Goal: Task Accomplishment & Management: Complete application form

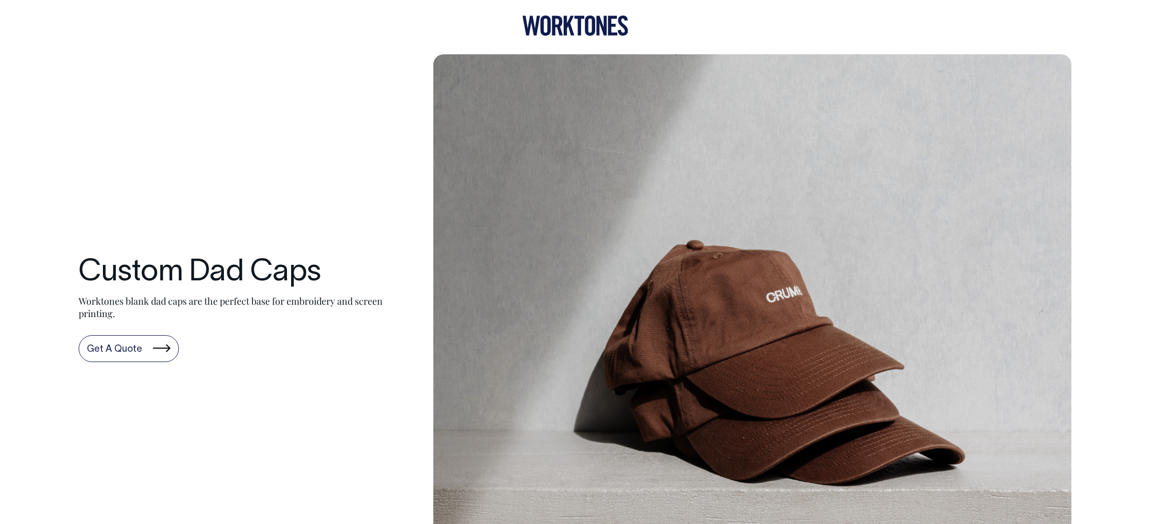
click at [151, 348] on link "Get A Quote" at bounding box center [129, 348] width 100 height 27
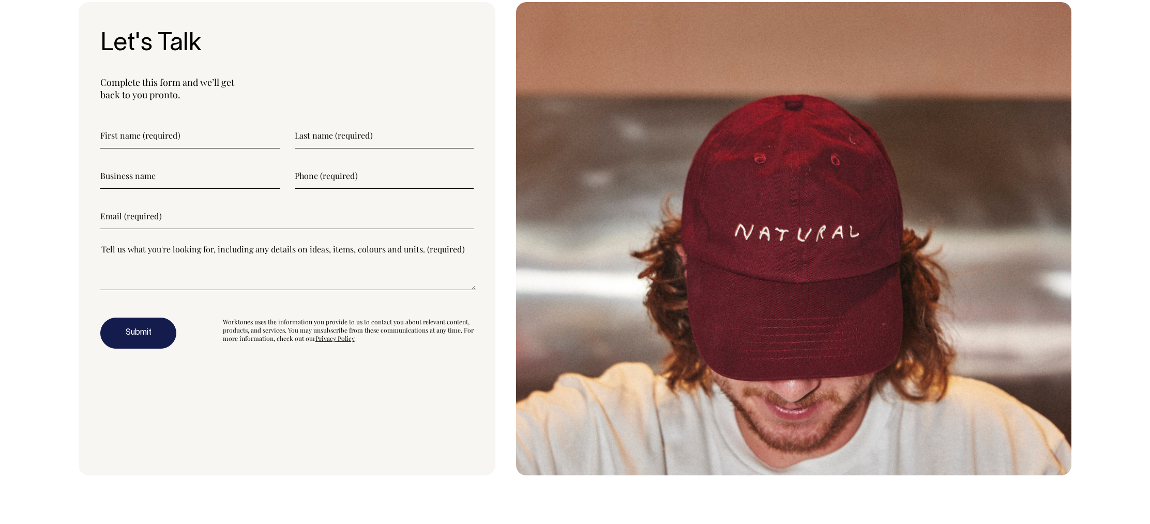
scroll to position [3333, 0]
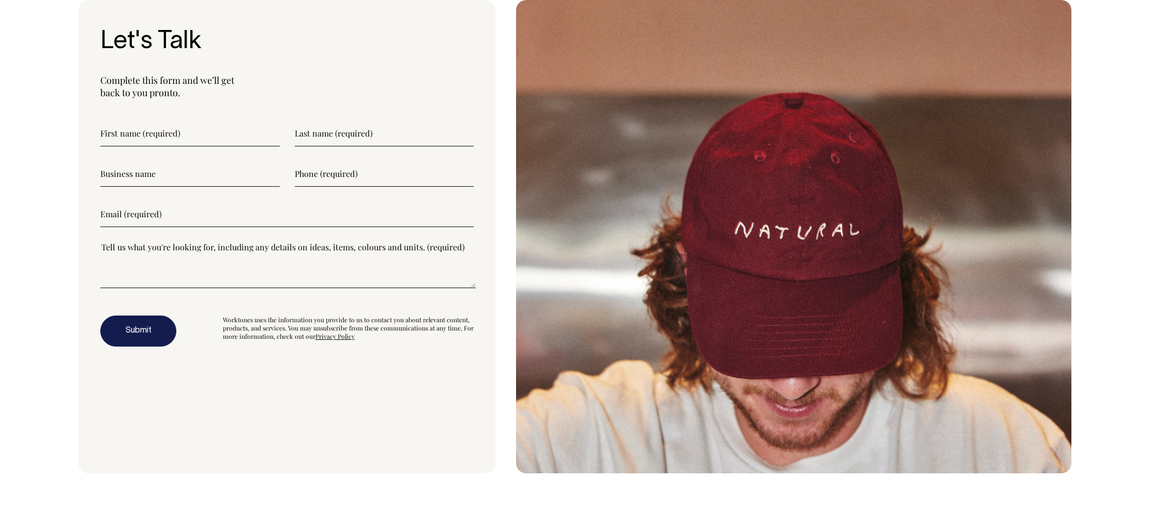
click at [165, 139] on input"] "text" at bounding box center [189, 134] width 179 height 26
click at [314, 141] on input"] "text" at bounding box center [384, 134] width 179 height 26
type input"] "Walters"
type input"] "Mia"
type input"] "0493094045"
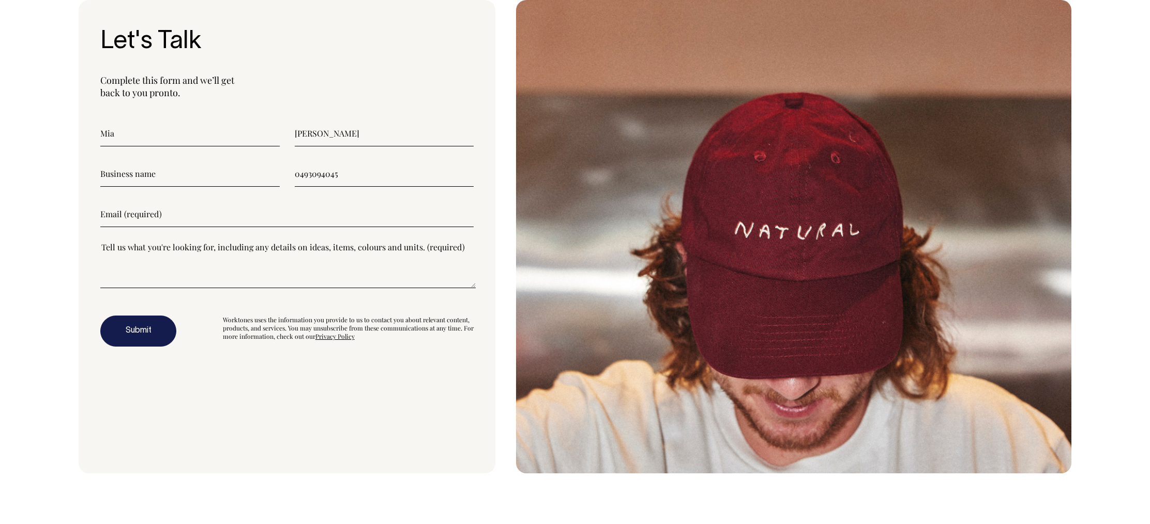
type input"] "mia19sachi@gmail.com"
click at [224, 173] on input"] "text" at bounding box center [189, 174] width 179 height 26
click at [64, 194] on div "Let's Talk Complete this form and we’ll get back to you pronto. Mia Walters 049…" at bounding box center [575, 236] width 1024 height 473
click at [147, 273] on textarea"] at bounding box center [288, 265] width 376 height 47
type textarea"] "Holding a market in two weeks time and hoping to get some custom caps made. Wou…"
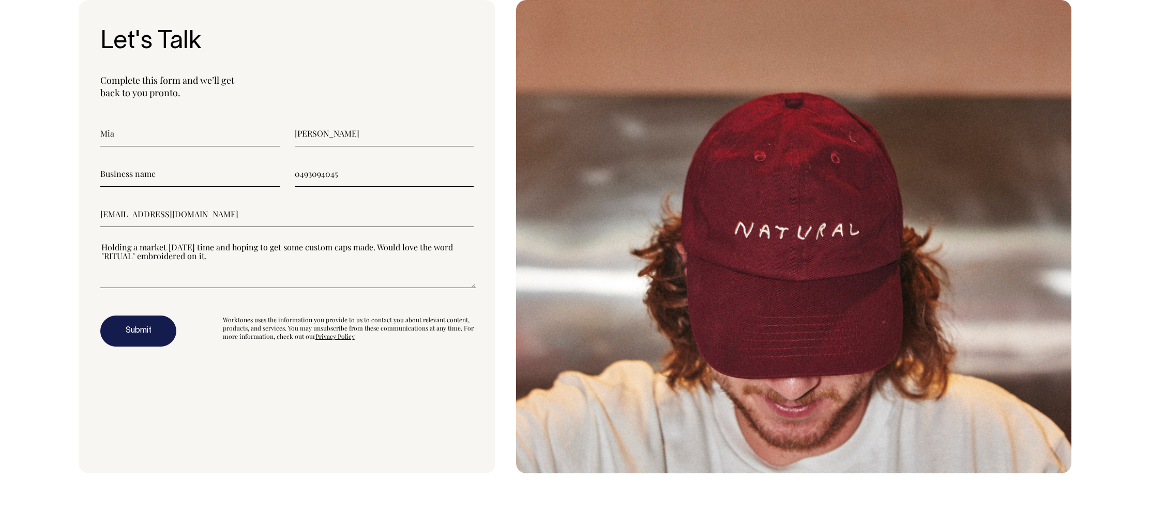
drag, startPoint x: 392, startPoint y: 352, endPoint x: 378, endPoint y: 353, distance: 14.0
click at [392, 352] on div "Let's Talk Complete this form and we’ll get back to you pronto. Mia Walters 049…" at bounding box center [287, 236] width 417 height 473
click at [152, 333] on button "Submit" at bounding box center [138, 331] width 76 height 31
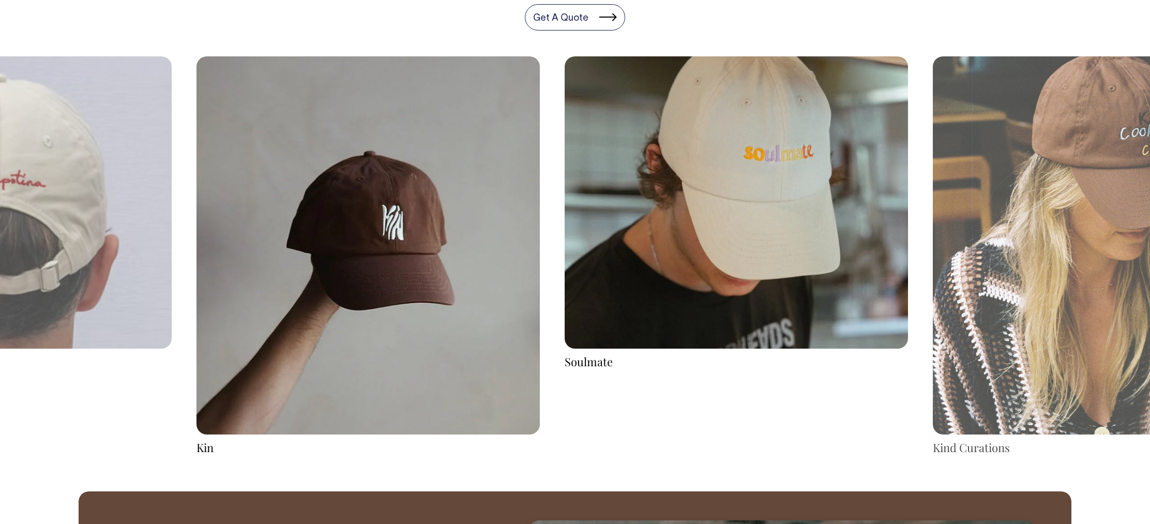
scroll to position [2060, 0]
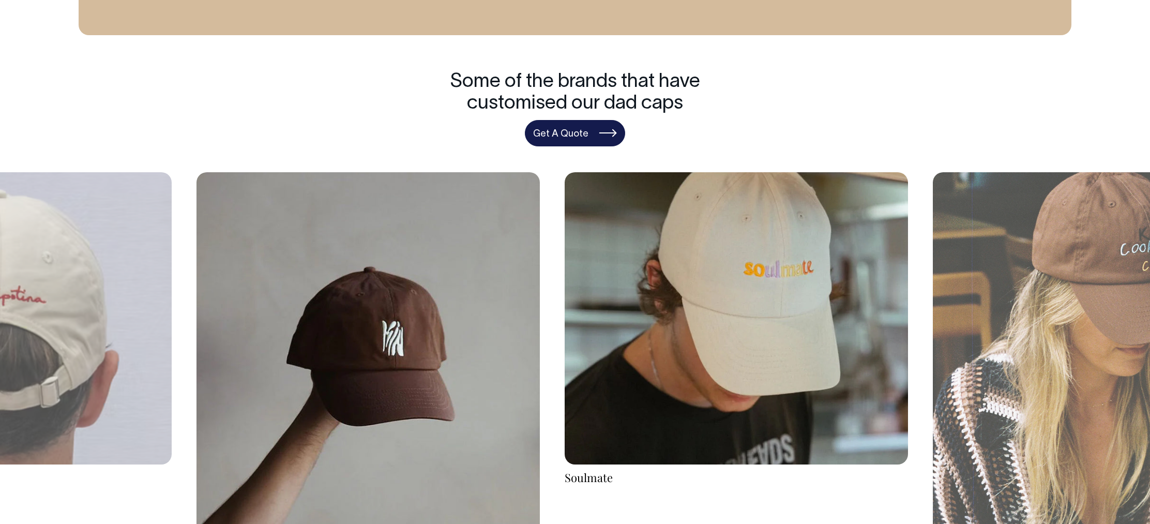
click at [569, 132] on link "Get A Quote" at bounding box center [575, 133] width 100 height 27
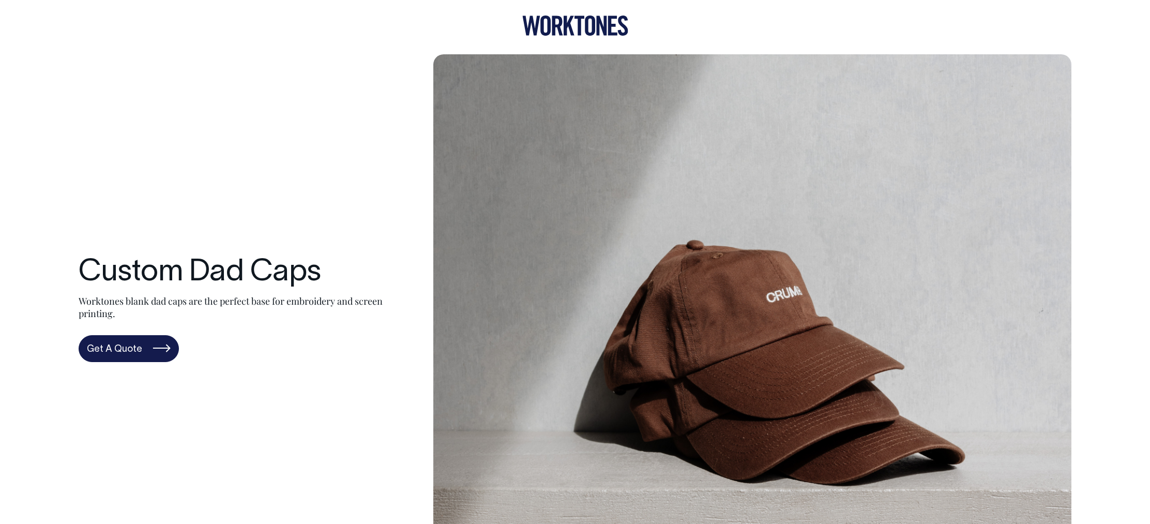
scroll to position [0, 0]
drag, startPoint x: 560, startPoint y: 19, endPoint x: 558, endPoint y: 27, distance: 8.5
click at [560, 19] on icon at bounding box center [557, 26] width 11 height 20
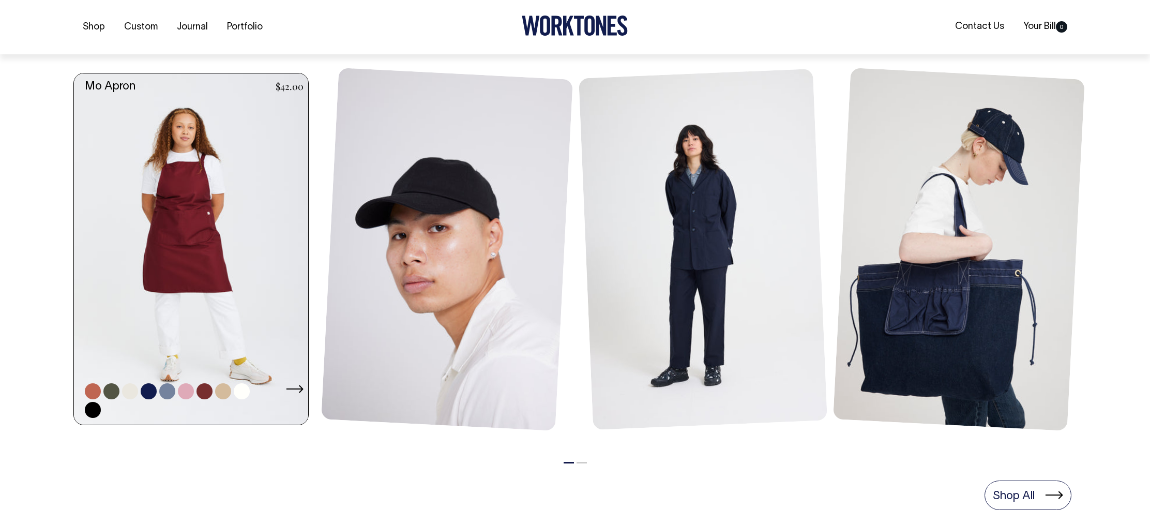
scroll to position [450, 0]
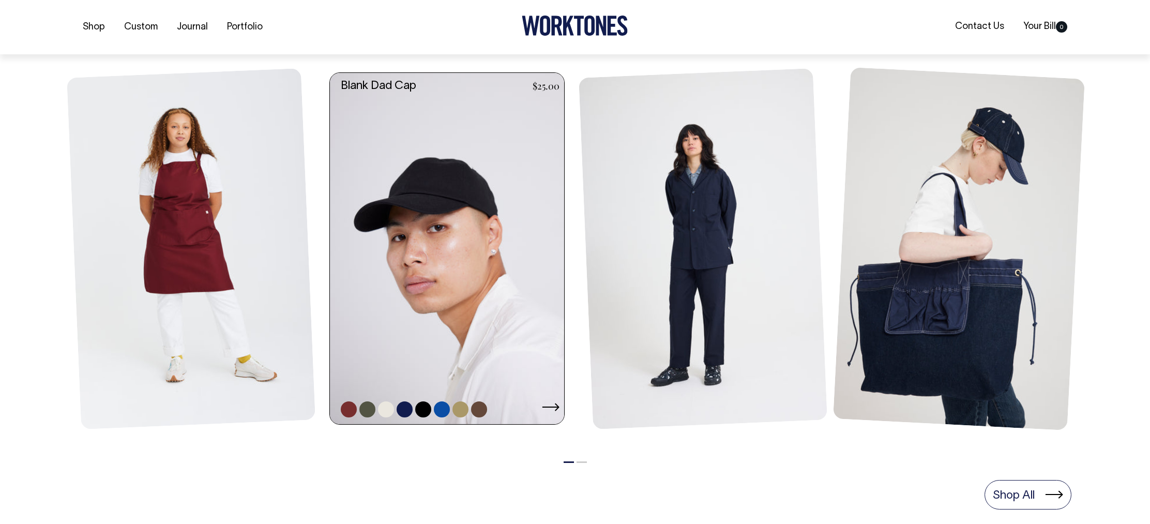
click at [481, 234] on link at bounding box center [450, 249] width 241 height 352
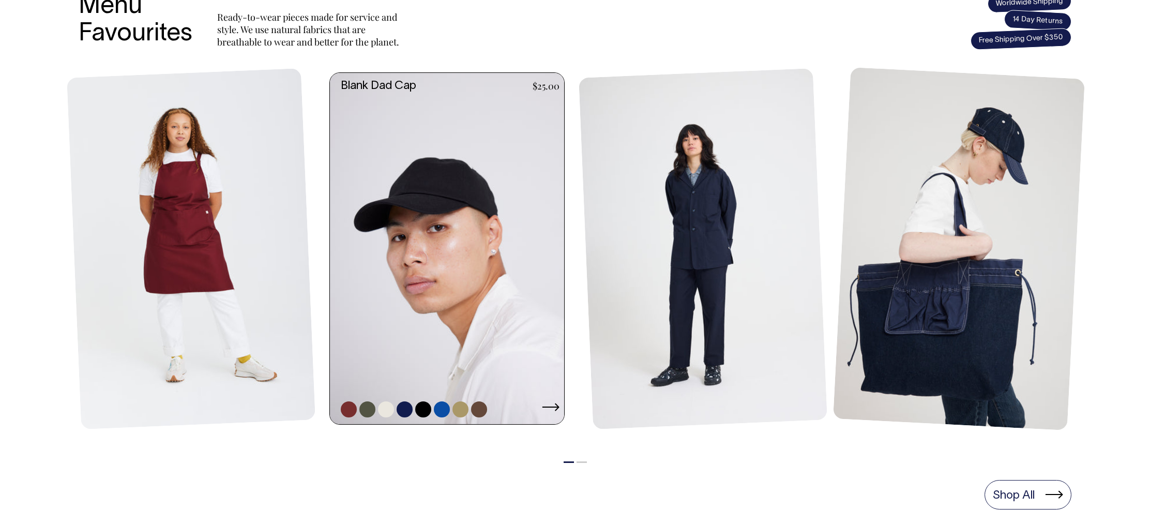
scroll to position [449, 0]
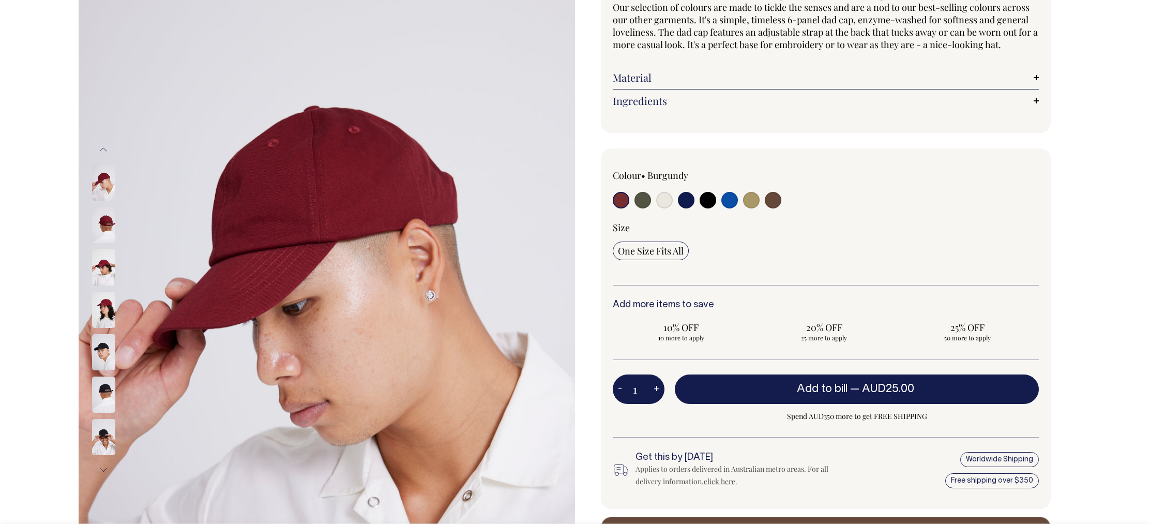
click at [769, 208] on input "radio" at bounding box center [773, 200] width 17 height 17
radio input "true"
select select "Espresso"
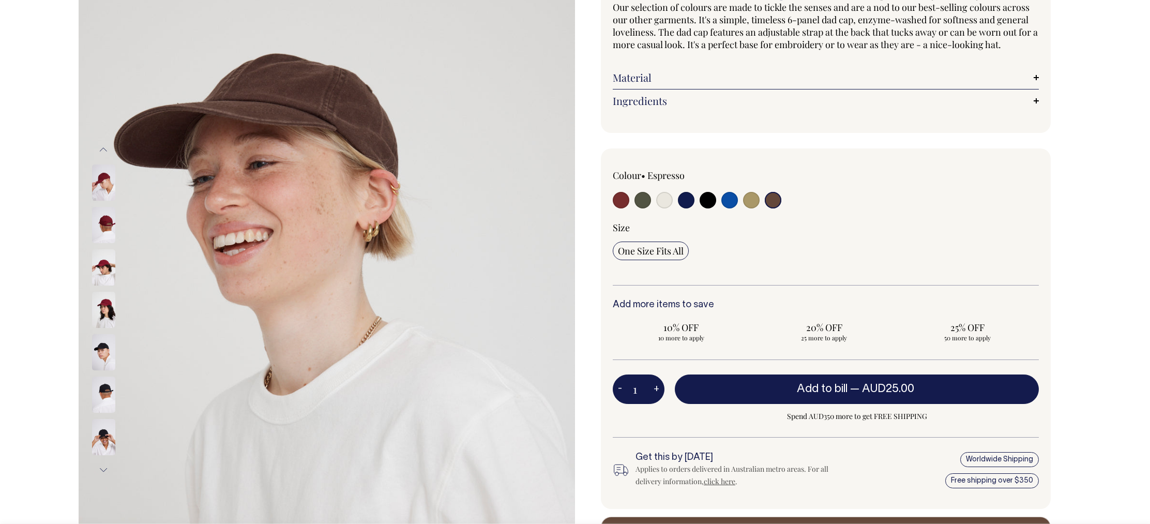
scroll to position [117, 0]
click at [760, 211] on div at bounding box center [698, 200] width 171 height 19
click at [755, 208] on input "radio" at bounding box center [751, 199] width 17 height 17
radio input "true"
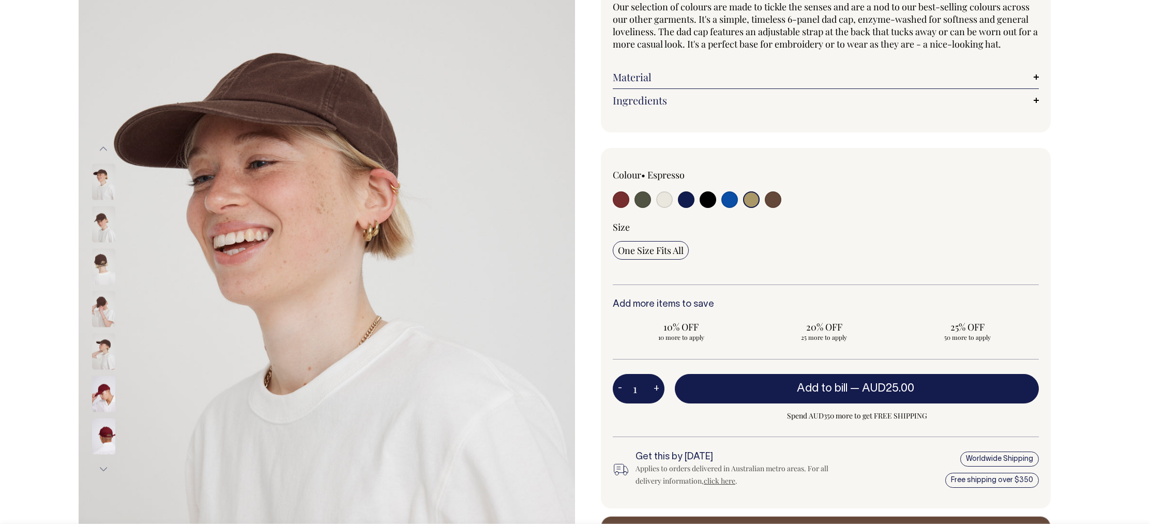
select select "Washed Khaki"
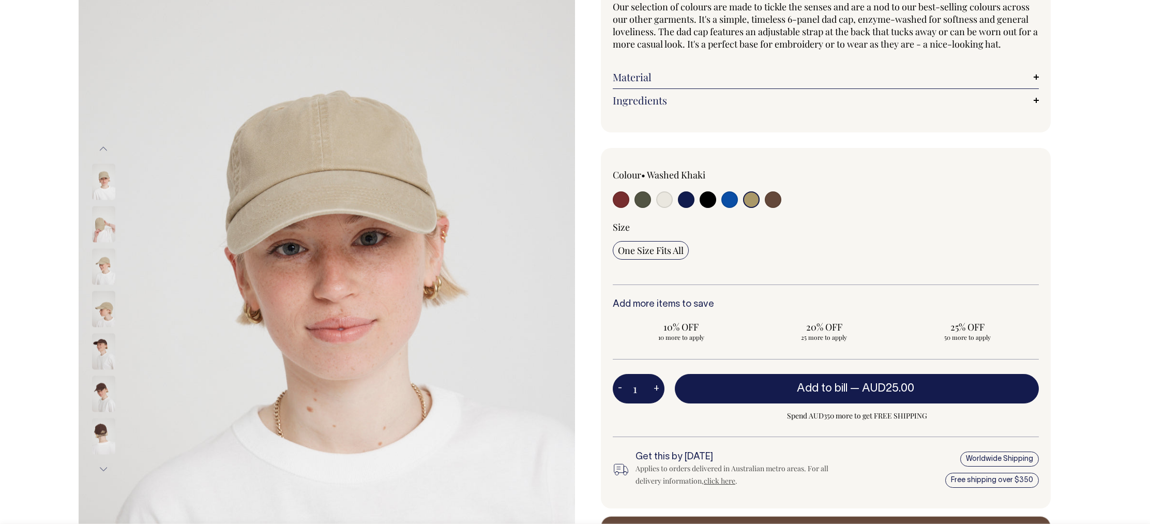
click at [637, 208] on input "radio" at bounding box center [643, 199] width 17 height 17
radio input "true"
select select "Olive"
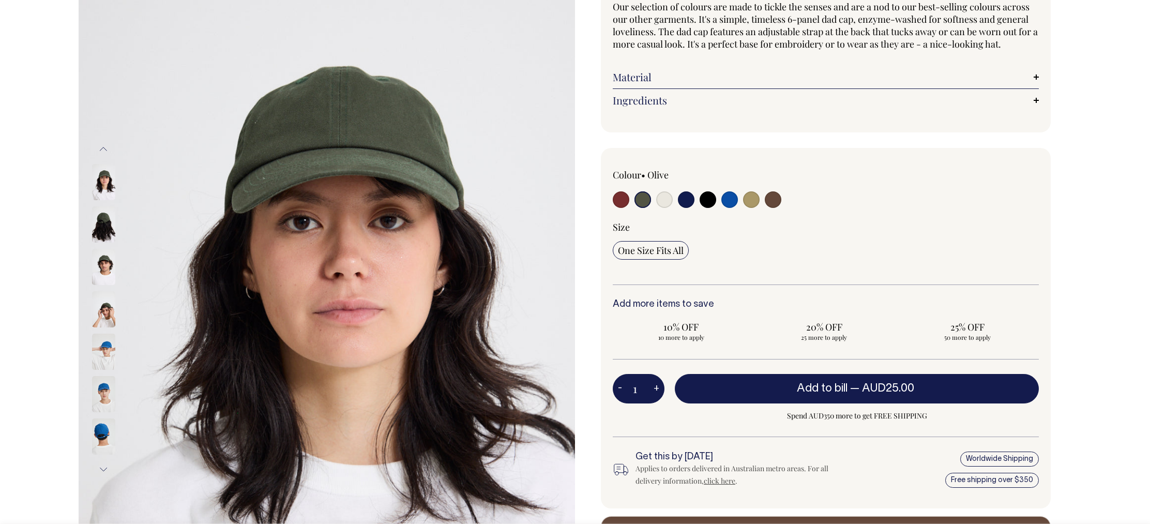
click at [628, 208] on input "radio" at bounding box center [621, 199] width 17 height 17
radio input "true"
select select "Burgundy"
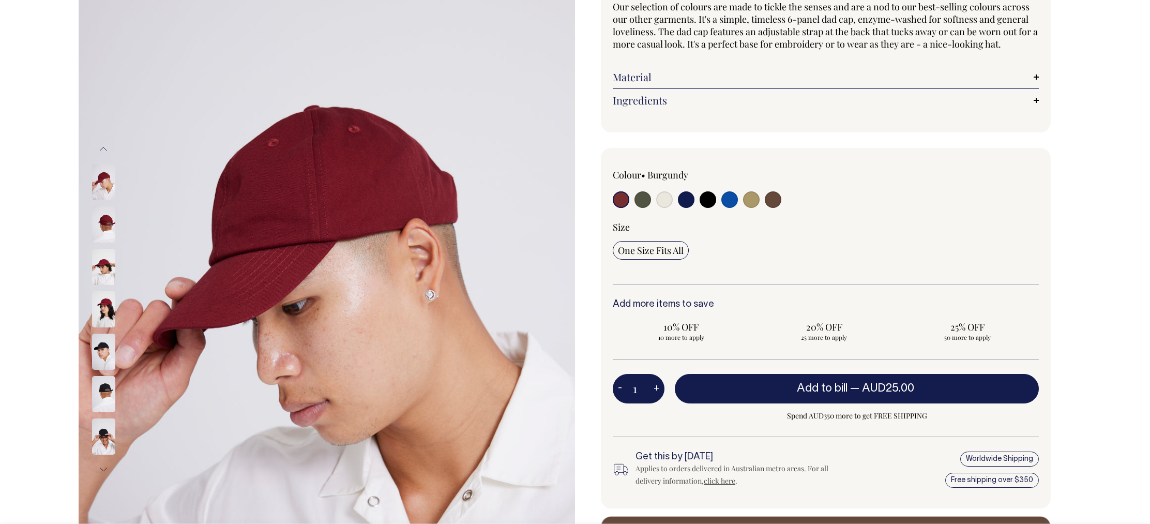
click at [653, 211] on div at bounding box center [698, 200] width 171 height 19
click at [647, 208] on input "radio" at bounding box center [643, 199] width 17 height 17
radio input "true"
select select "Olive"
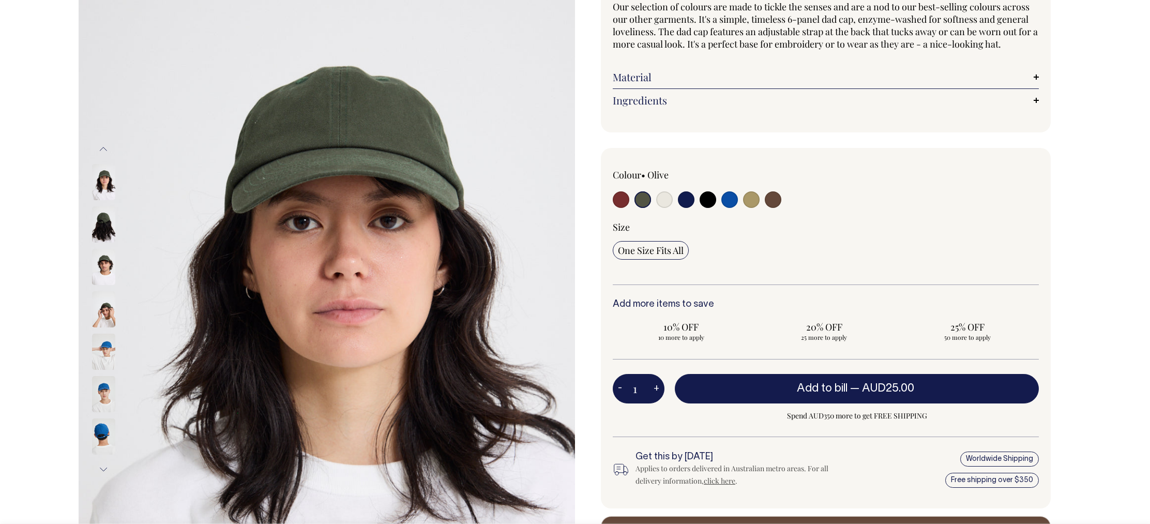
click at [658, 399] on button "+" at bounding box center [657, 389] width 16 height 21
type input "2"
click at [658, 399] on button "+" at bounding box center [657, 389] width 16 height 21
type input "3"
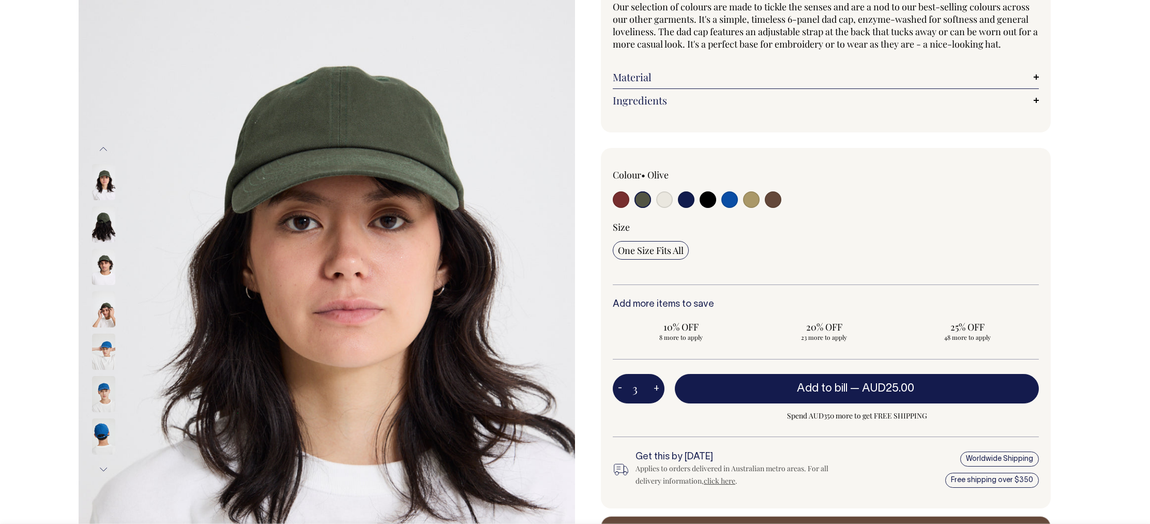
type input "3"
click at [658, 399] on button "+" at bounding box center [657, 389] width 16 height 21
type input "4"
click at [658, 399] on button "+" at bounding box center [657, 389] width 16 height 21
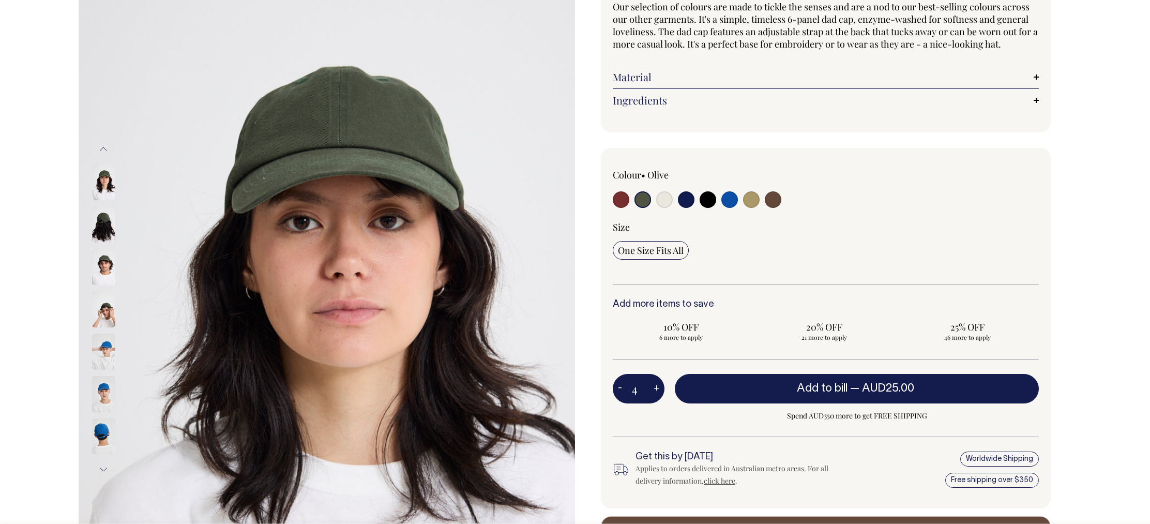
type input "5"
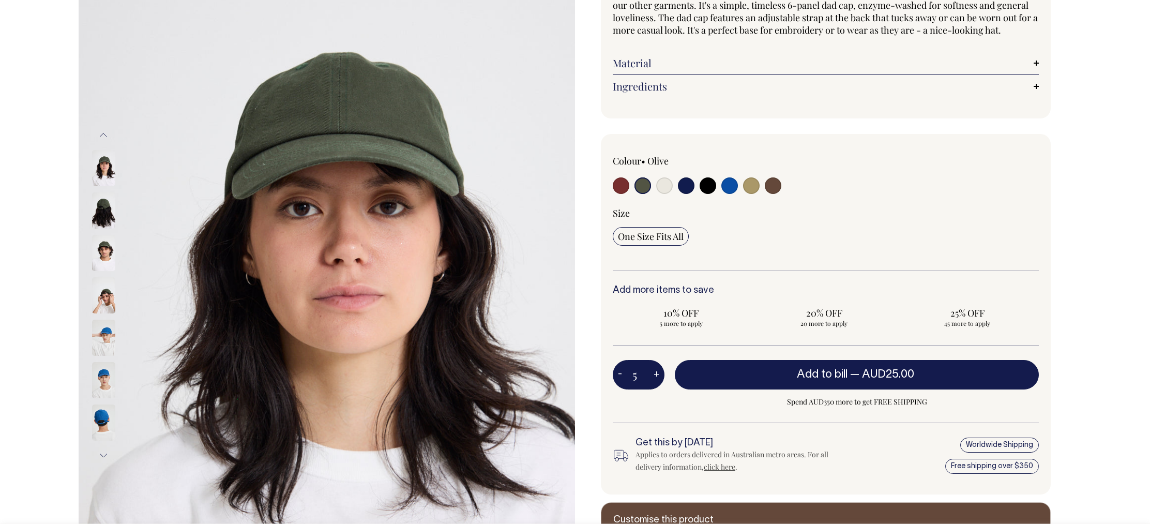
scroll to position [131, 0]
click at [105, 206] on img at bounding box center [103, 210] width 23 height 36
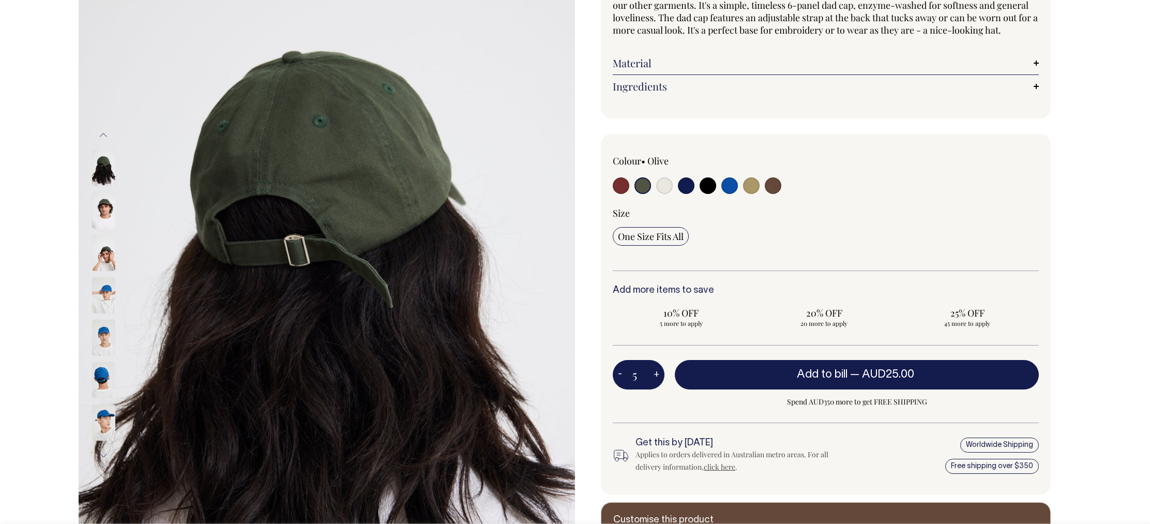
click at [107, 216] on img at bounding box center [103, 210] width 23 height 36
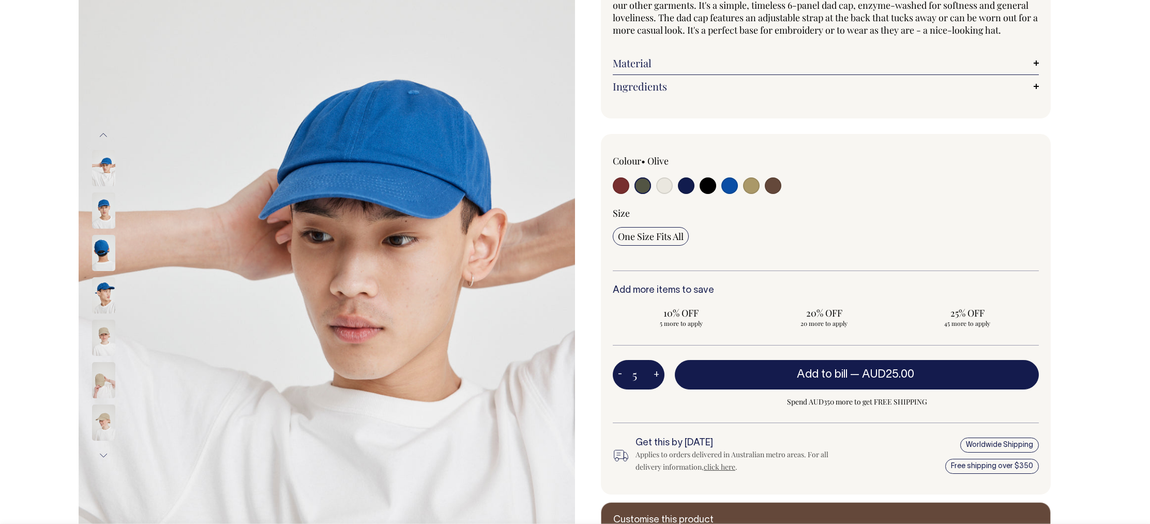
click at [103, 134] on button "Previous" at bounding box center [104, 135] width 16 height 23
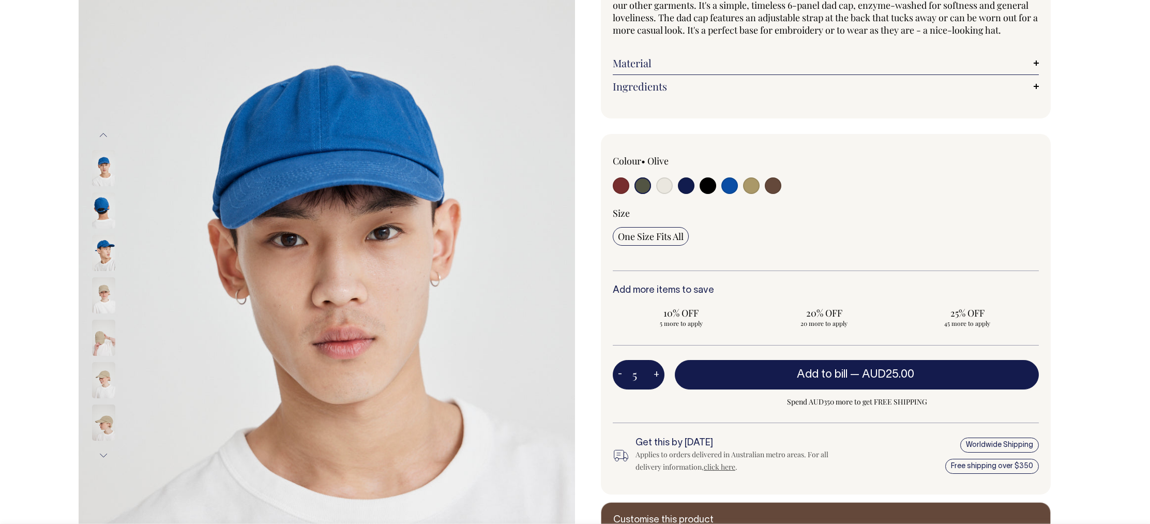
click at [103, 134] on button "Previous" at bounding box center [104, 135] width 16 height 23
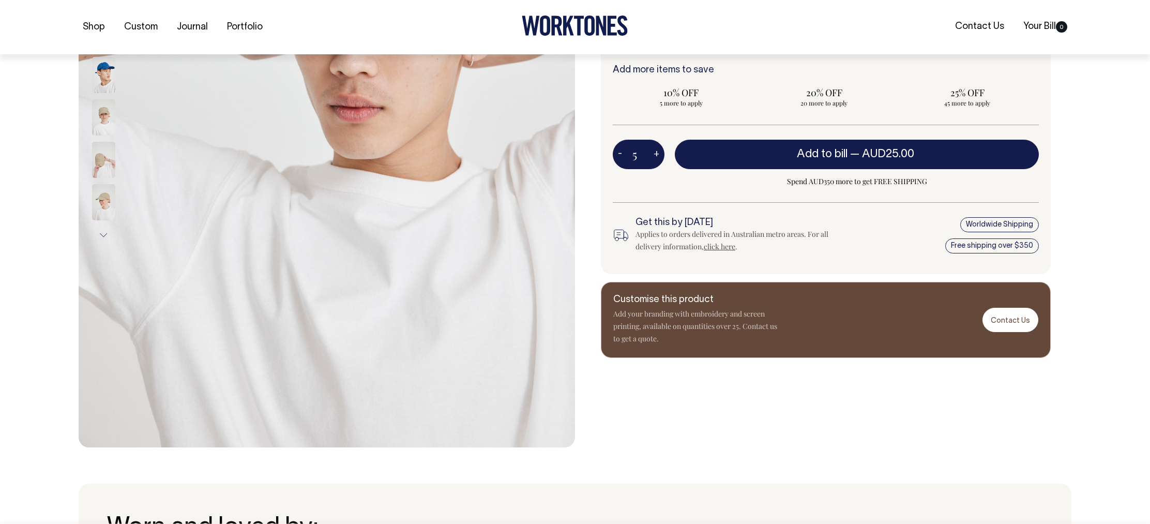
scroll to position [352, 0]
